Goal: Task Accomplishment & Management: Complete application form

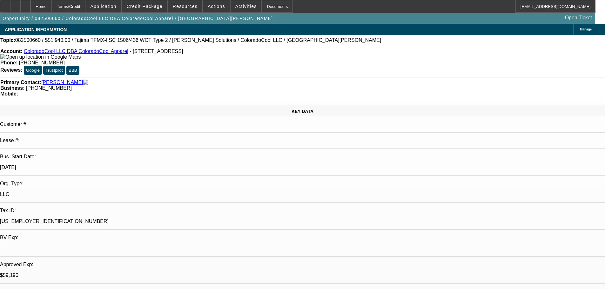
select select "0"
select select "2"
select select "0"
select select "6"
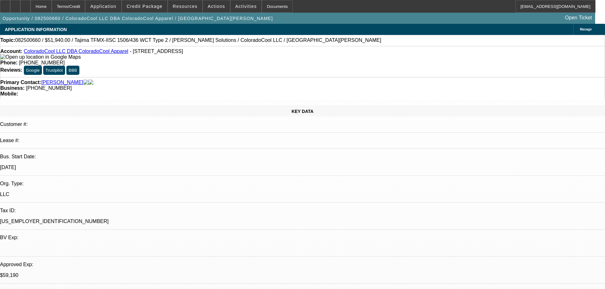
select select "0"
select select "2"
select select "0"
select select "6"
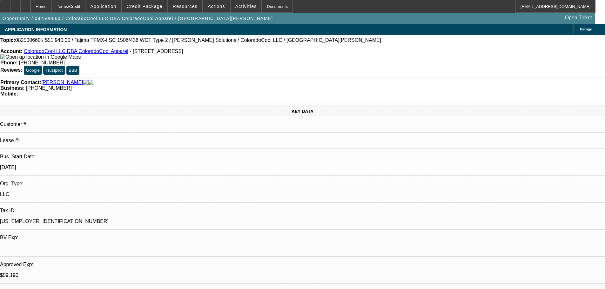
select select "0"
select select "2"
select select "0"
select select "6"
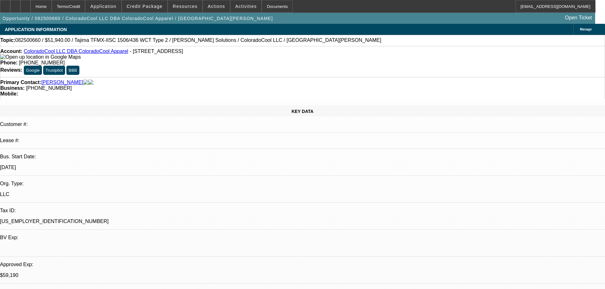
select select "0"
select select "2"
select select "0"
select select "6"
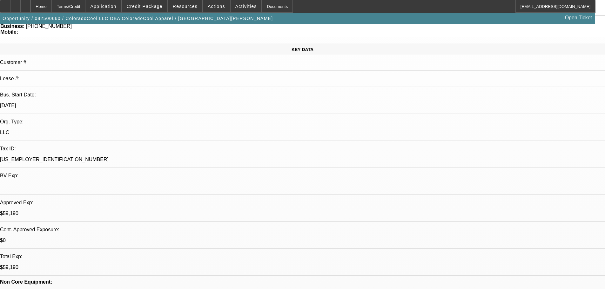
scroll to position [190, 0]
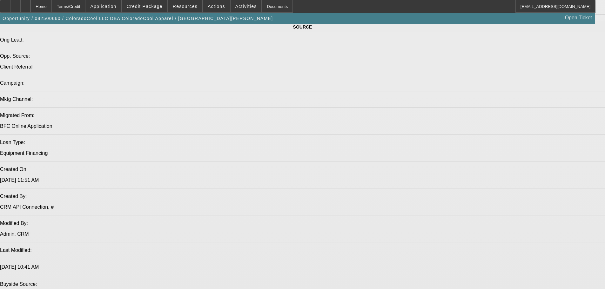
select select "0"
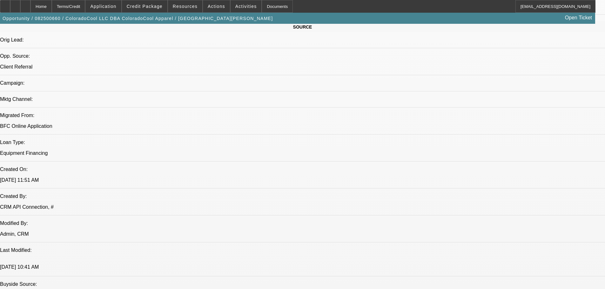
select select "2"
select select "0"
select select "2"
select select "0"
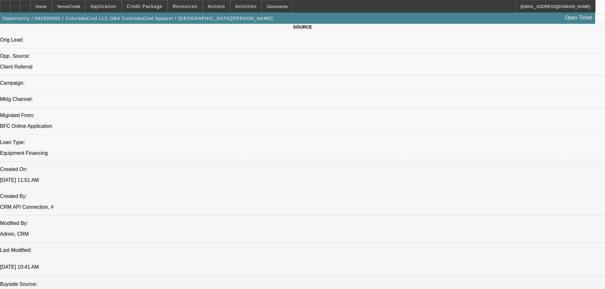
select select "0"
select select "2"
select select "0"
select select "2"
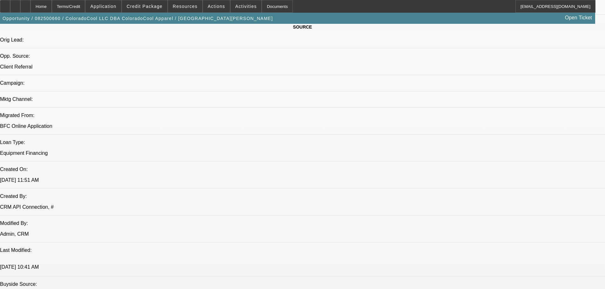
select select "0"
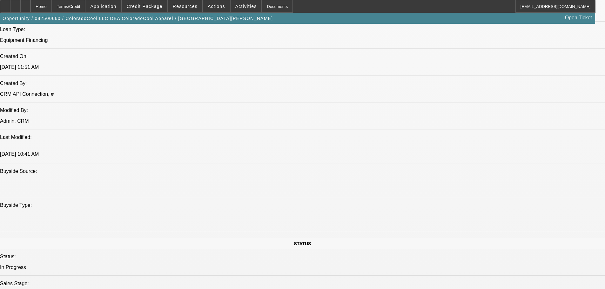
select select "2"
select select "6"
select select "2"
select select "6"
select select "2"
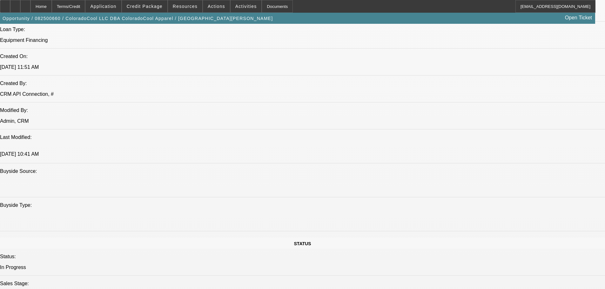
select select "6"
select select "2"
select select "6"
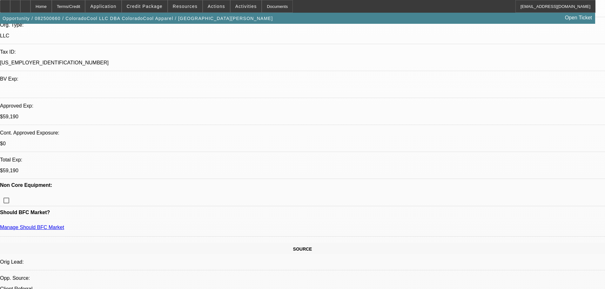
scroll to position [317, 0]
